Goal: Check status: Check status

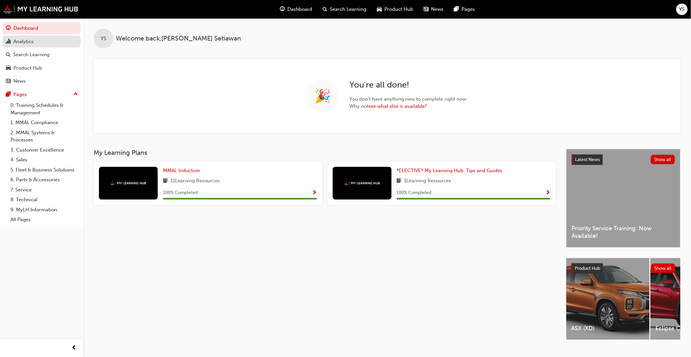
click at [25, 46] on link "Analytics" at bounding box center [42, 42] width 78 height 12
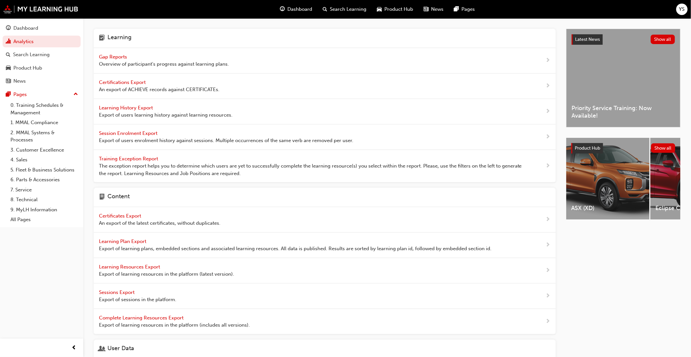
click at [120, 62] on span "Overview of participant's progress against learning plans." at bounding box center [164, 64] width 130 height 8
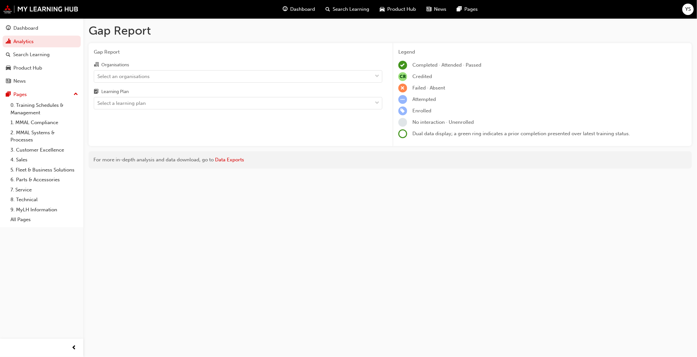
click at [139, 74] on div "Select an organisations" at bounding box center [123, 77] width 52 height 8
click at [98, 74] on input "Organisations Select an organisations" at bounding box center [97, 76] width 1 height 6
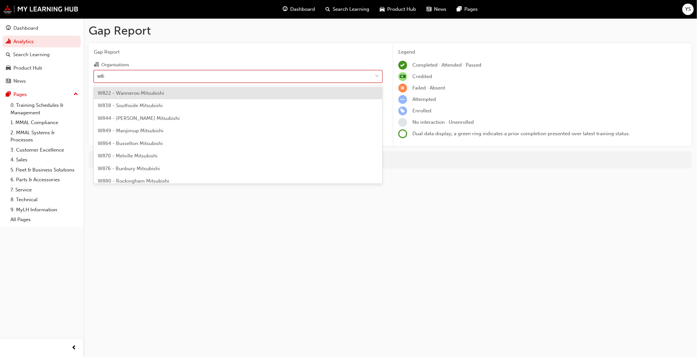
type input "w844"
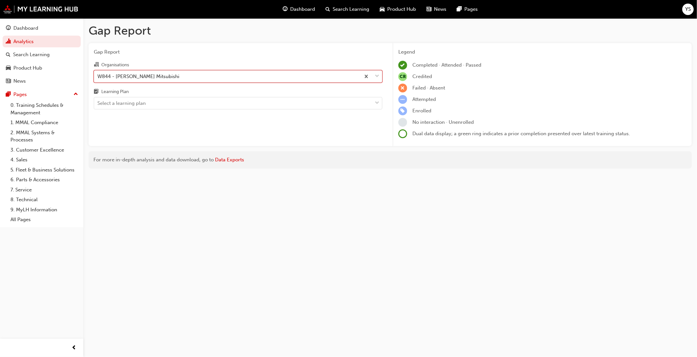
click at [152, 112] on div "Gap Report Organisations option W844 - [PERSON_NAME] Mitsubishi, selected. 0 re…" at bounding box center [238, 94] width 299 height 103
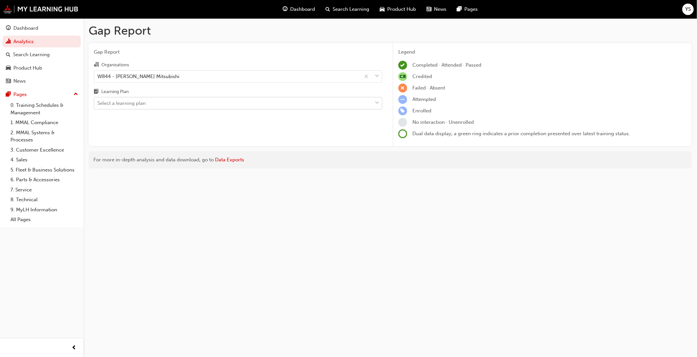
click at [154, 103] on div "Select a learning plan" at bounding box center [233, 103] width 278 height 11
click at [98, 103] on input "Learning Plan Select a learning plan" at bounding box center [97, 103] width 1 height 6
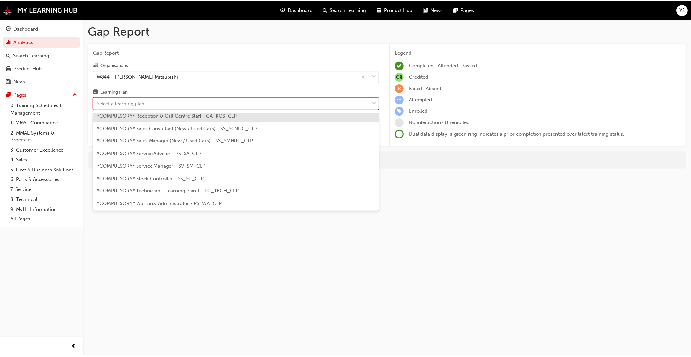
scroll to position [181, 0]
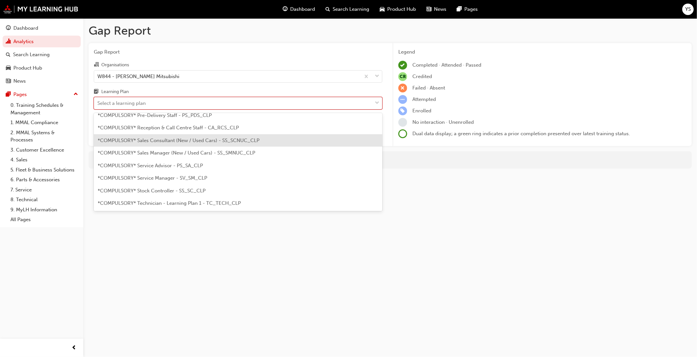
click at [181, 139] on span "*COMPULSORY* Sales Consultant (New / Used Cars) - SS_SCNUC_CLP" at bounding box center [179, 141] width 162 height 6
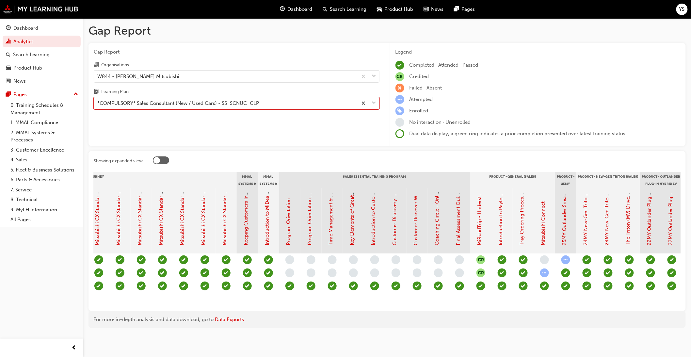
scroll to position [0, 581]
